Goal: Browse casually

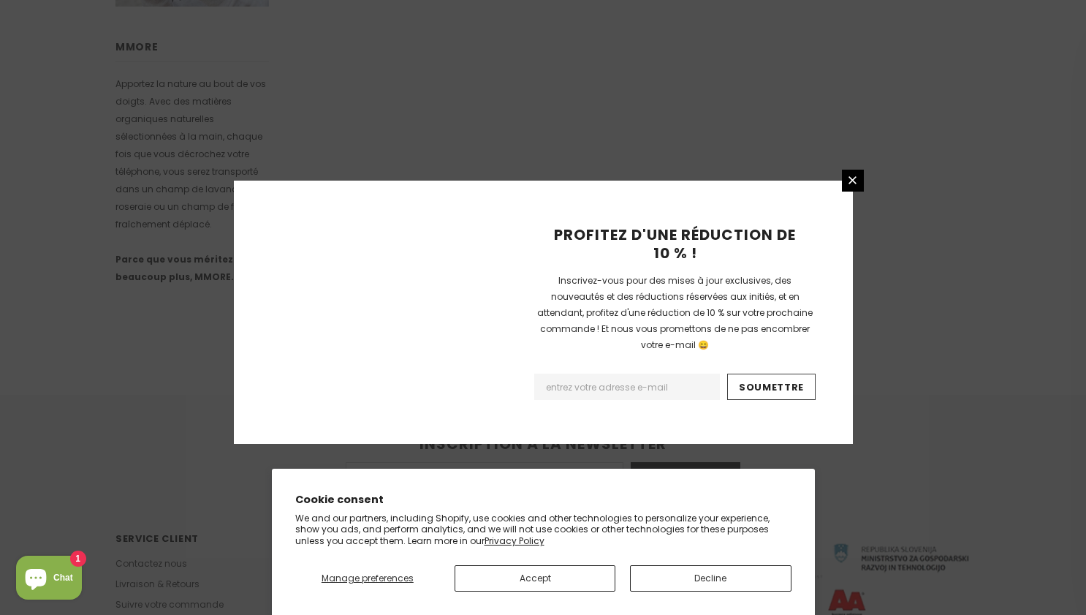
scroll to position [919, 0]
